Goal: Information Seeking & Learning: Check status

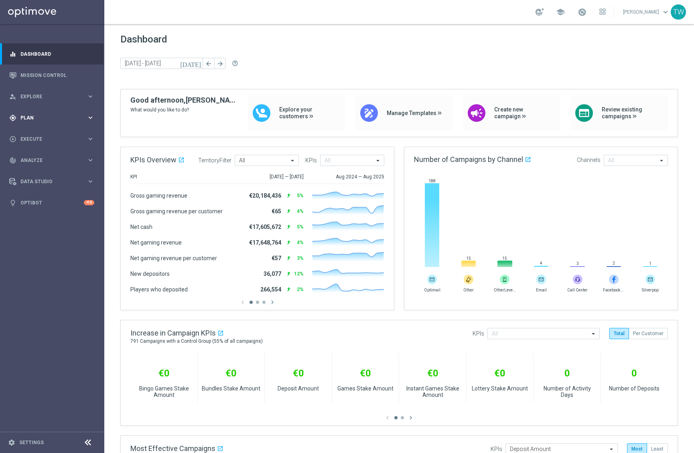
click at [57, 112] on div "gps_fixed Plan keyboard_arrow_right" at bounding box center [51, 117] width 103 height 21
click at [32, 132] on link "Target Groups" at bounding box center [52, 134] width 63 height 6
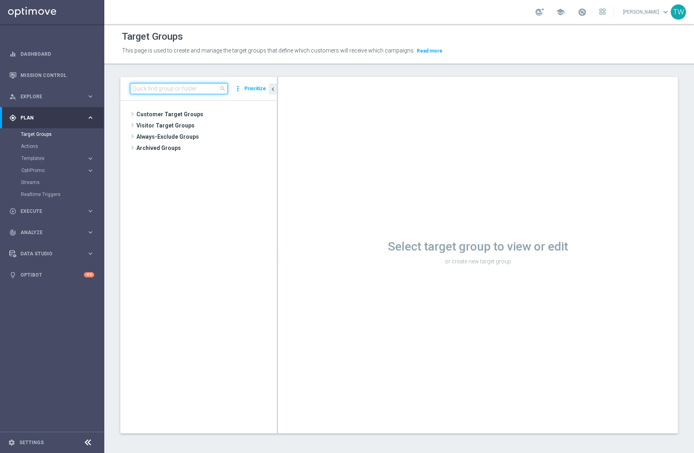
click at [168, 90] on input at bounding box center [179, 88] width 98 height 11
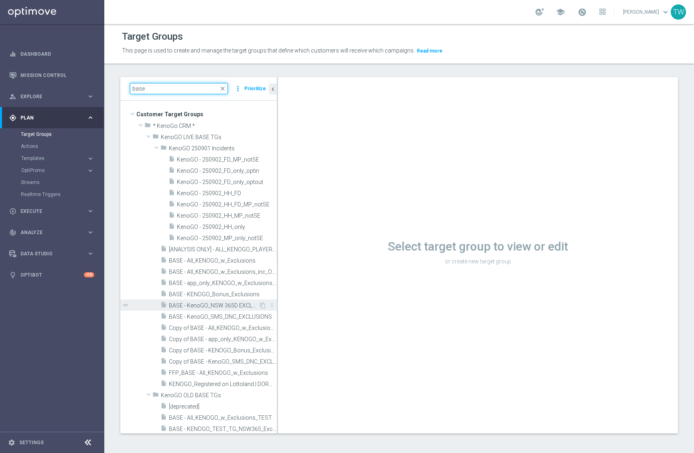
type input "base"
click at [206, 300] on div "insert_drive_file BASE - KenoGO_NSW 365D EXCLUSIONS" at bounding box center [209, 305] width 98 height 11
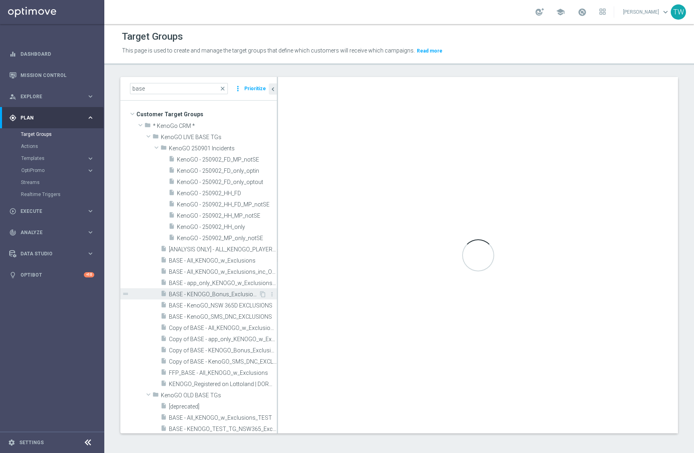
click at [204, 297] on div "insert_drive_file BASE - KENOGO_Bonus_Exclusions" at bounding box center [209, 293] width 98 height 11
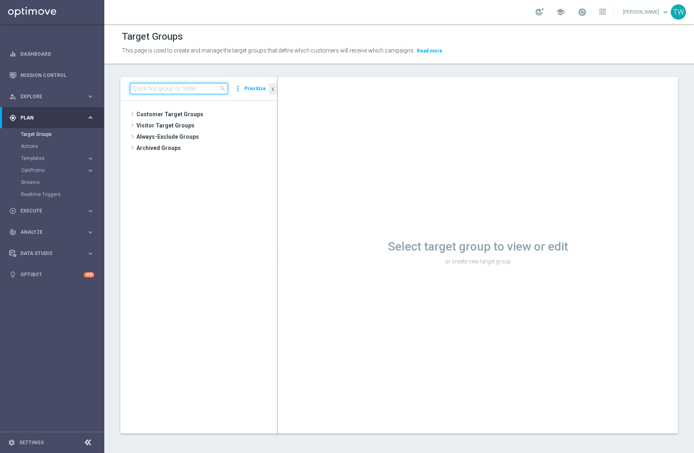
click at [171, 84] on input at bounding box center [179, 88] width 98 height 11
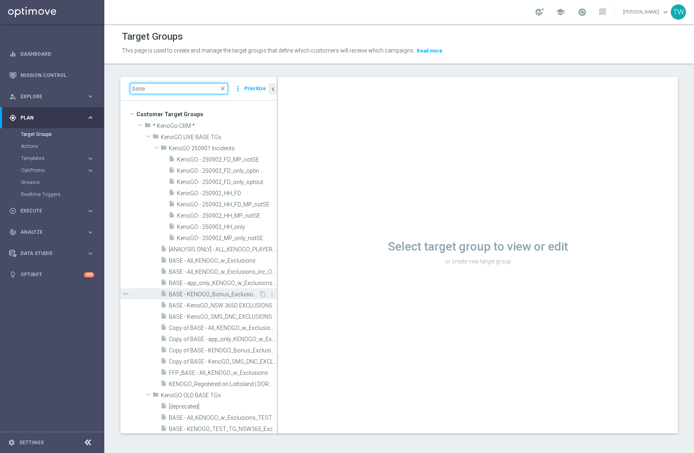
type input "base"
click at [227, 297] on span "BASE - KENOGO_Bonus_Exclusions" at bounding box center [214, 294] width 90 height 7
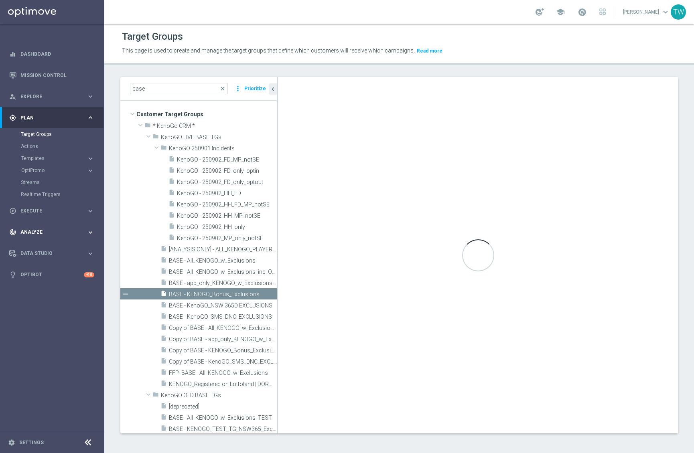
click at [58, 233] on span "Analyze" at bounding box center [53, 232] width 66 height 5
click at [36, 178] on link "Customer 360" at bounding box center [52, 177] width 63 height 6
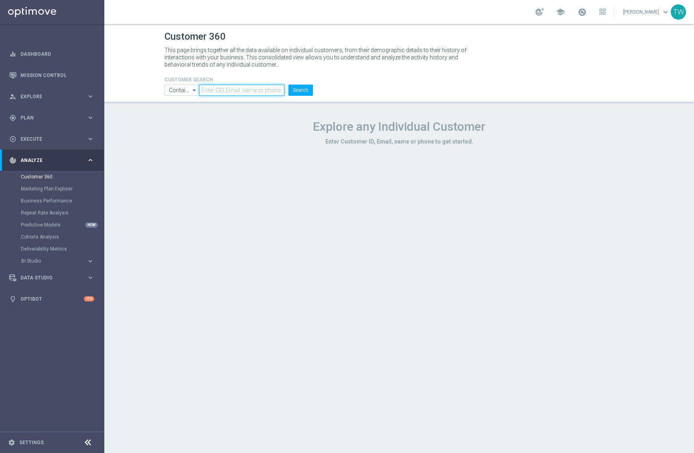
click at [241, 93] on input "text" at bounding box center [241, 90] width 85 height 11
paste input "21353260"
type input "21353260"
click at [310, 93] on button "Search" at bounding box center [300, 90] width 24 height 11
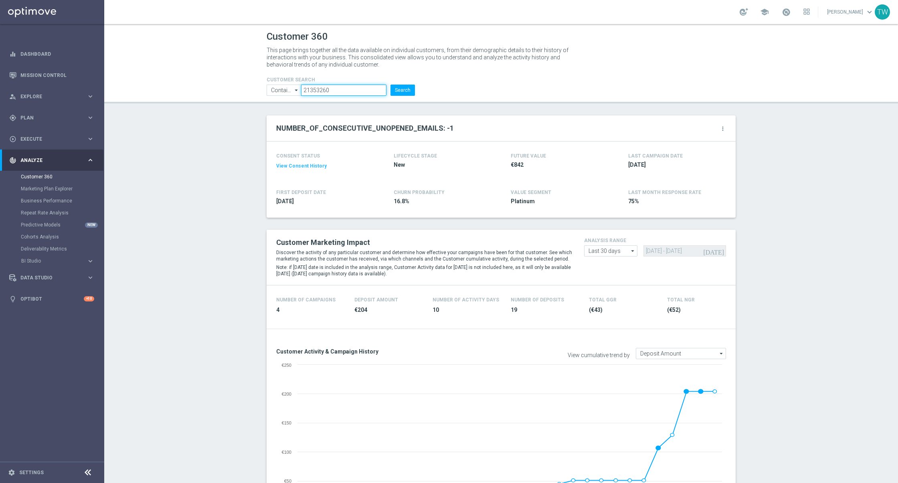
click at [336, 95] on input "21353260" at bounding box center [343, 90] width 85 height 11
paste input "iibi@gmail.com"
click at [410, 93] on button "Search" at bounding box center [403, 90] width 24 height 11
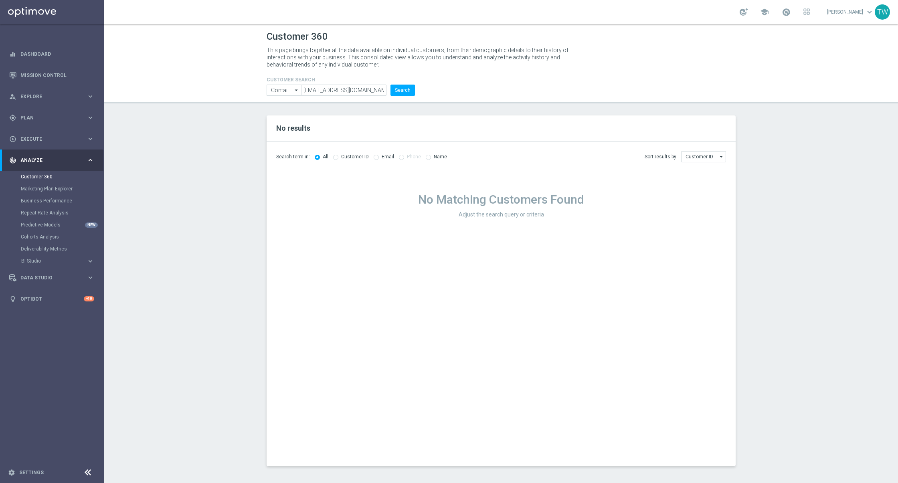
click at [362, 97] on header "Customer 360 This page brings together all the data available on individual cus…" at bounding box center [501, 63] width 794 height 79
click at [364, 93] on input "iibi@gmail.com" at bounding box center [343, 90] width 85 height 11
paste input "21338265"
click at [399, 94] on button "Search" at bounding box center [403, 90] width 24 height 11
click at [340, 89] on input "21338265" at bounding box center [343, 90] width 85 height 11
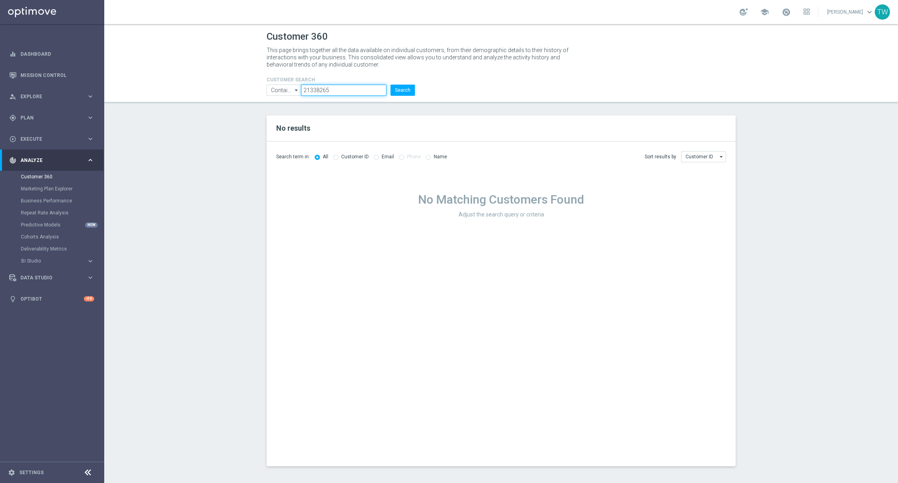
click at [340, 89] on input "21338265" at bounding box center [343, 90] width 85 height 11
paste input "53260"
click at [391, 85] on button "Search" at bounding box center [403, 90] width 24 height 11
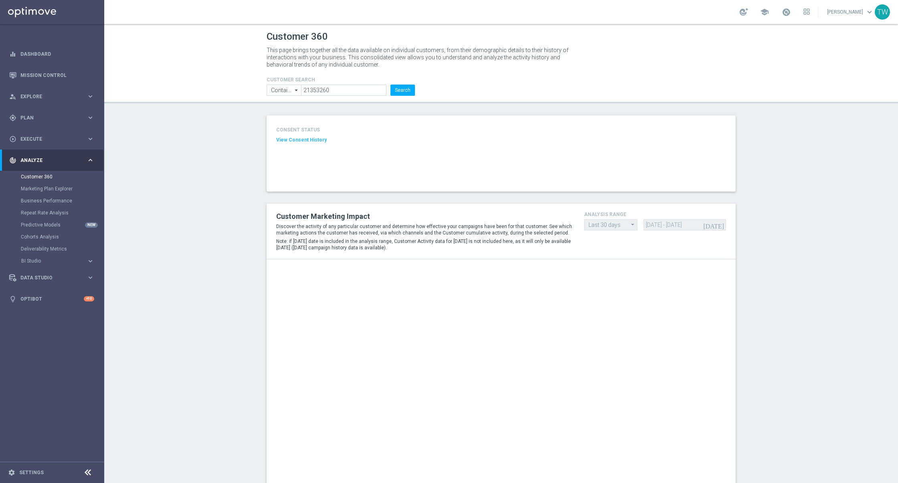
click at [400, 96] on header "Customer 360 This page brings together all the data available on individual cus…" at bounding box center [501, 63] width 794 height 79
click at [400, 92] on button "Search" at bounding box center [403, 90] width 24 height 11
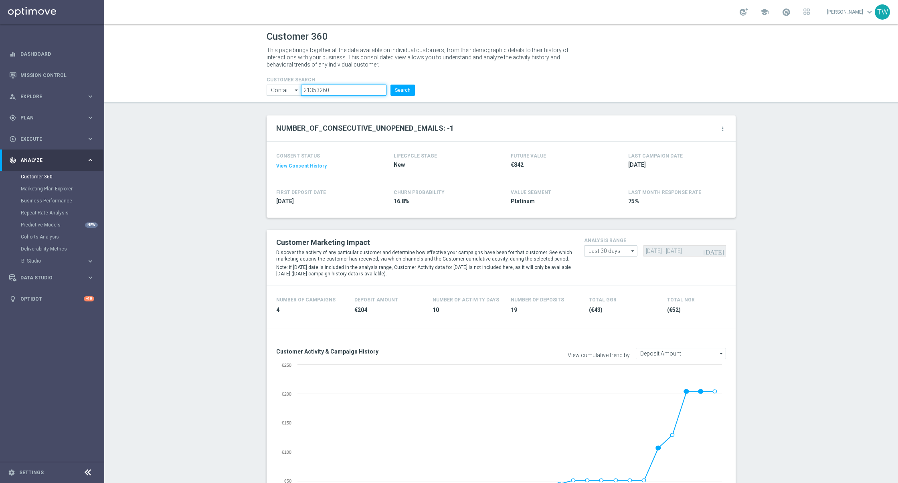
click at [325, 90] on input "21353260" at bounding box center [343, 90] width 85 height 11
paste input "39705"
type input "21339705"
click at [391, 85] on button "Search" at bounding box center [403, 90] width 24 height 11
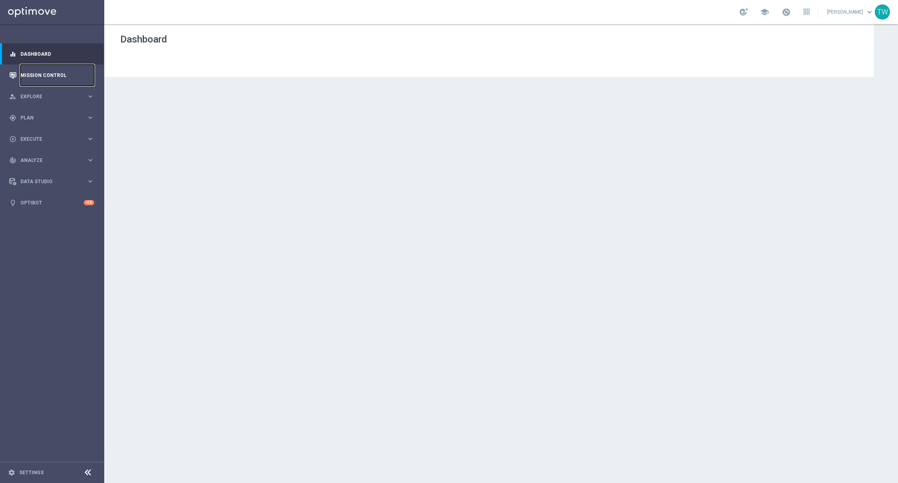
click at [75, 71] on link "Mission Control" at bounding box center [57, 75] width 74 height 21
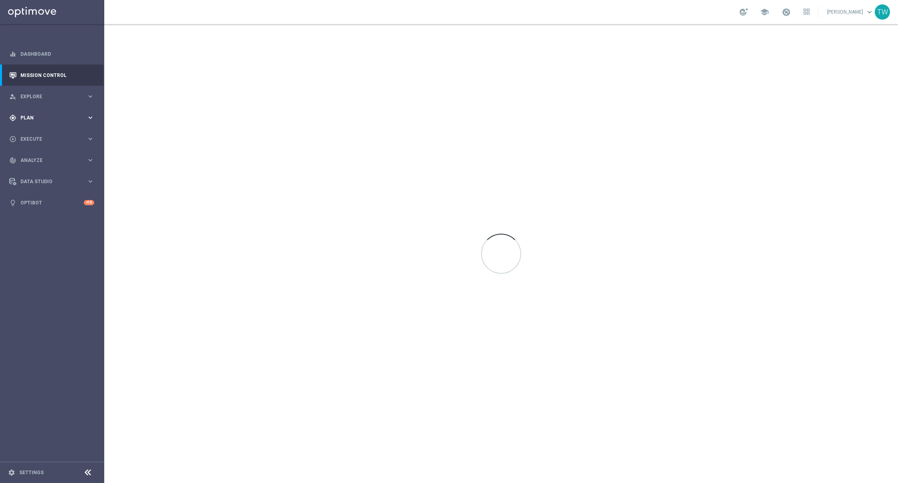
click at [59, 122] on div "gps_fixed Plan keyboard_arrow_right" at bounding box center [51, 117] width 103 height 21
click at [43, 134] on link "Target Groups" at bounding box center [52, 134] width 63 height 6
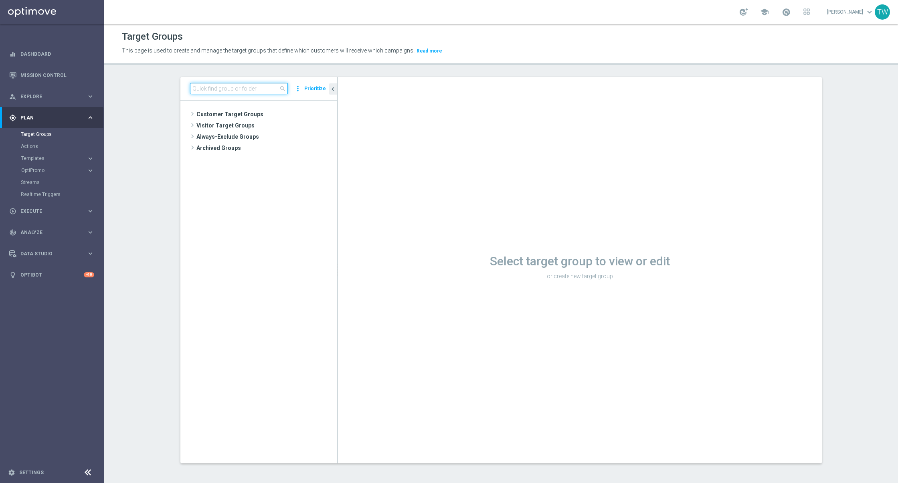
click at [223, 89] on input at bounding box center [239, 88] width 98 height 11
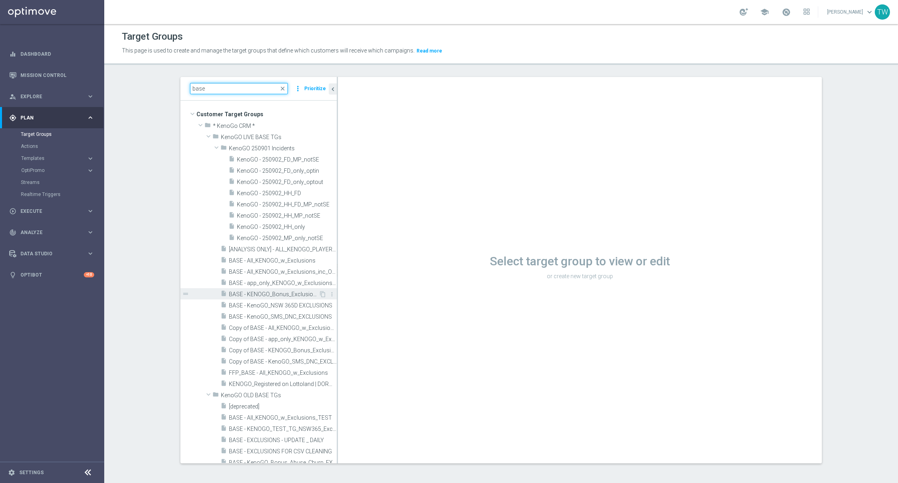
type input "base"
click at [280, 291] on span "BASE - KENOGO_Bonus_Exclusions" at bounding box center [274, 294] width 90 height 7
